Goal: Find specific page/section: Find specific page/section

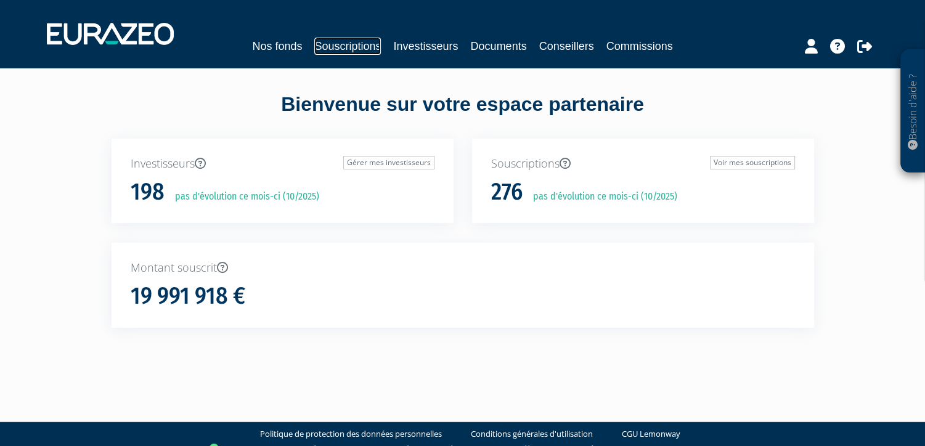
click at [333, 48] on link "Souscriptions" at bounding box center [347, 46] width 67 height 17
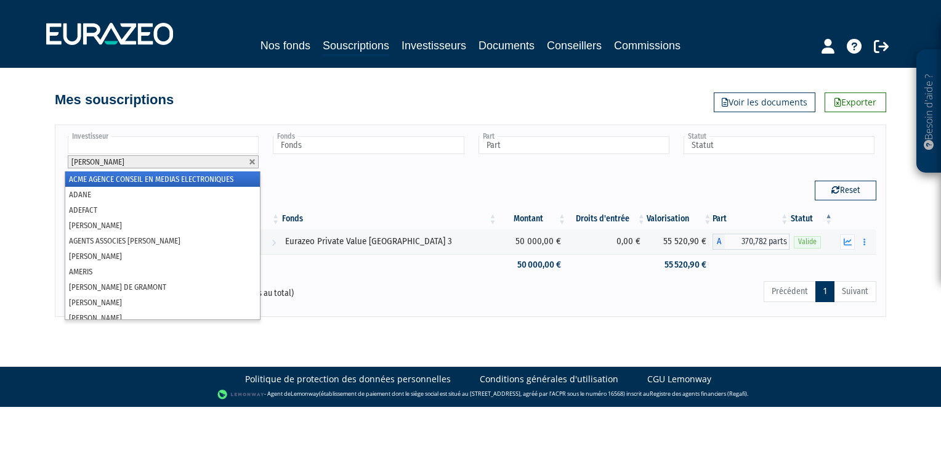
click at [180, 147] on input "text" at bounding box center [163, 145] width 191 height 18
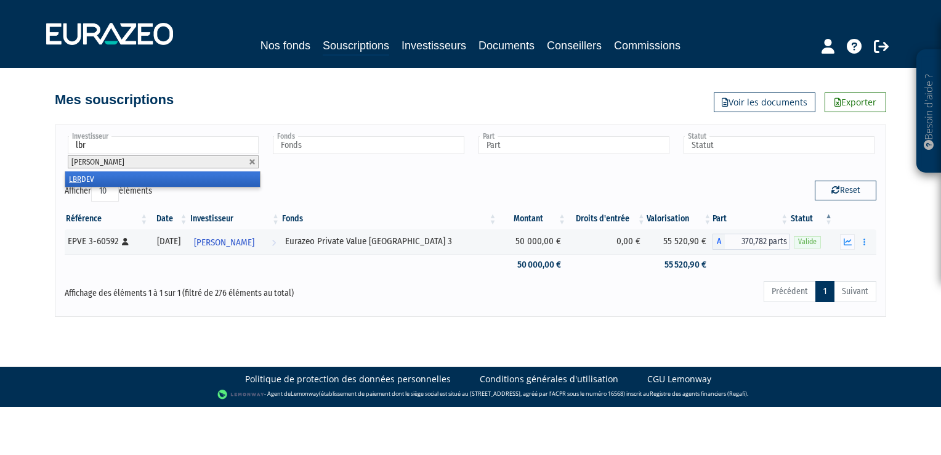
type input "lbr"
click at [140, 173] on li "LBR DEV" at bounding box center [162, 178] width 195 height 15
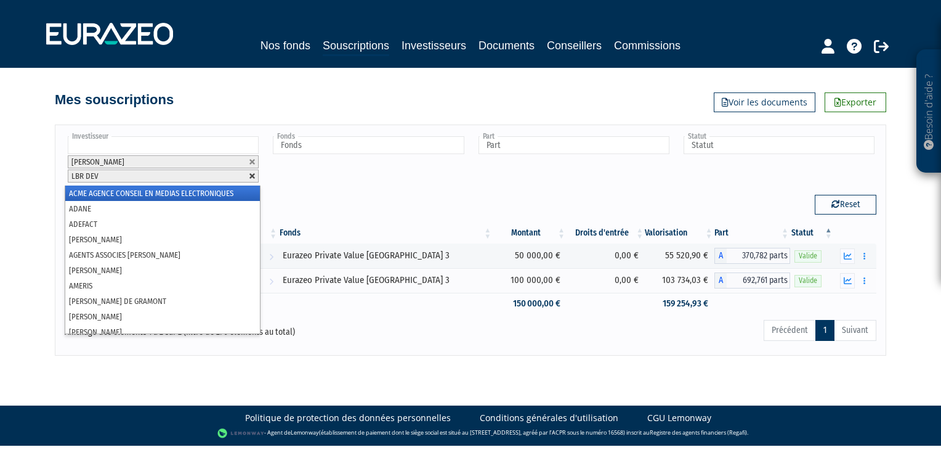
drag, startPoint x: 259, startPoint y: 179, endPoint x: 254, endPoint y: 174, distance: 6.5
click at [256, 174] on ul "[PERSON_NAME] LBR DEV" at bounding box center [163, 159] width 196 height 51
click at [254, 174] on link at bounding box center [252, 176] width 7 height 7
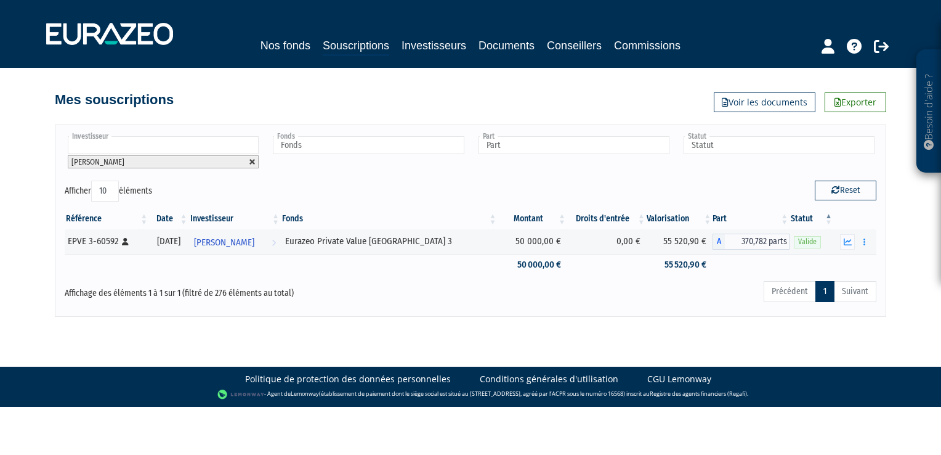
click at [256, 162] on link at bounding box center [252, 161] width 7 height 7
